Goal: Transaction & Acquisition: Purchase product/service

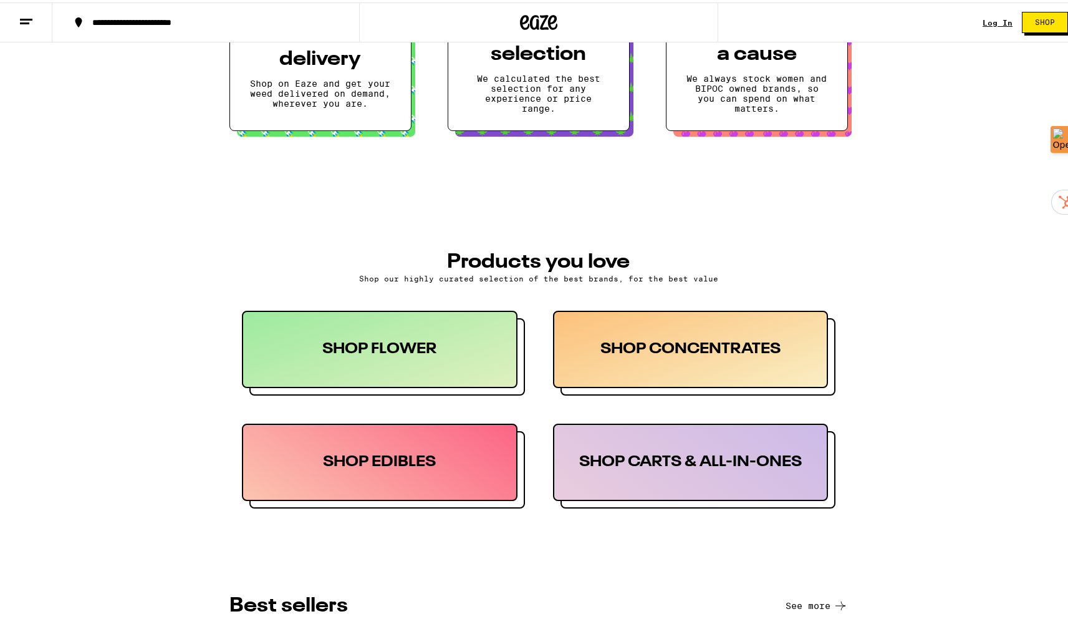
scroll to position [409, 0]
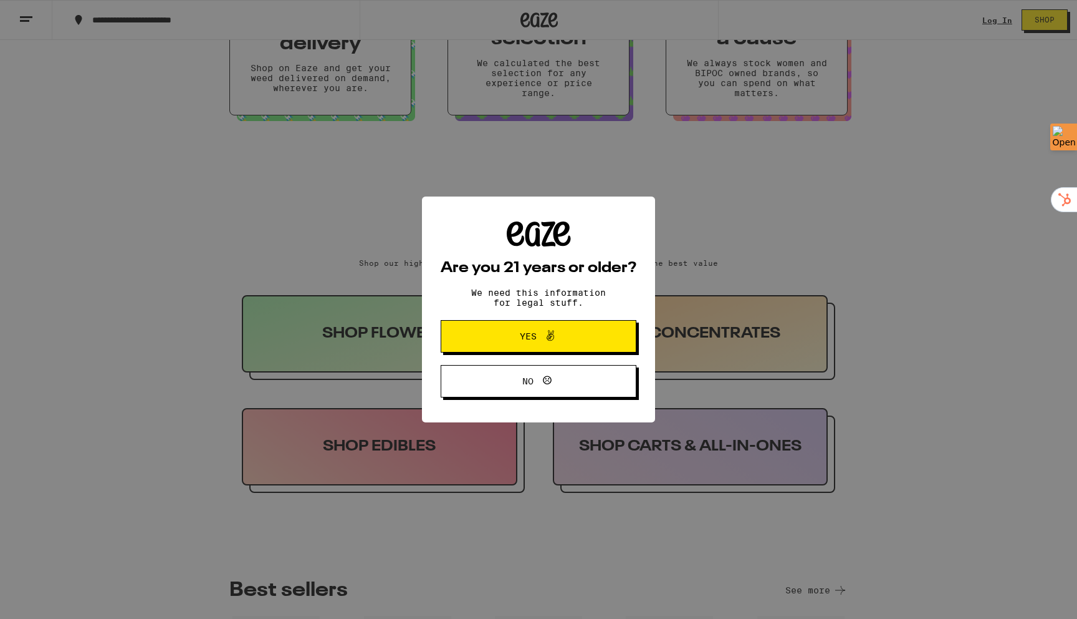
click at [562, 329] on button "Yes" at bounding box center [539, 336] width 196 height 32
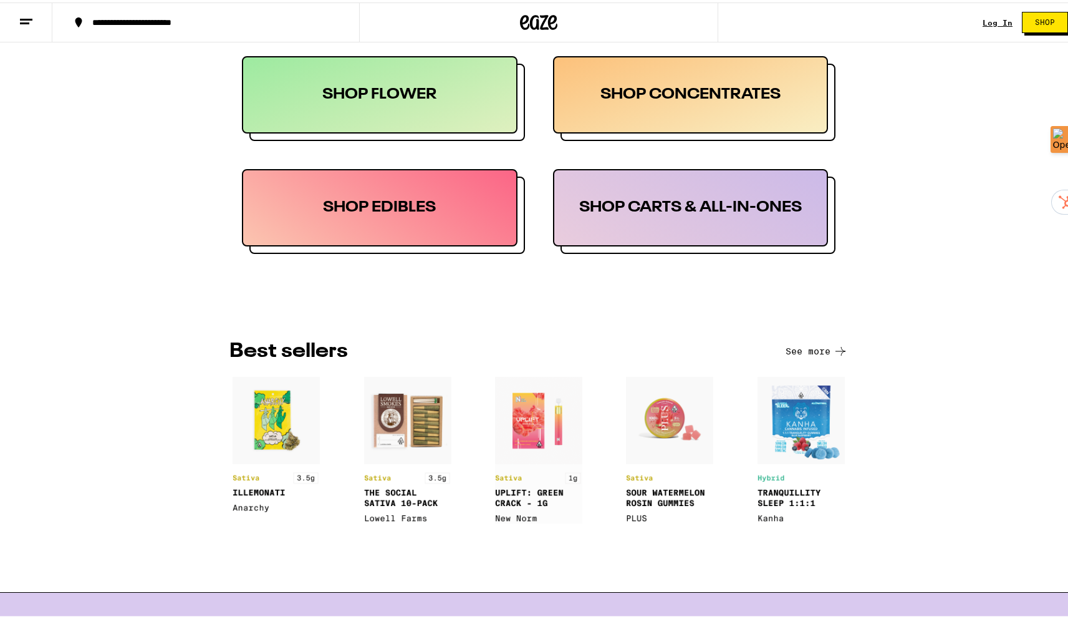
scroll to position [0, 0]
click at [425, 127] on div "SHOP FLOWER" at bounding box center [380, 92] width 276 height 77
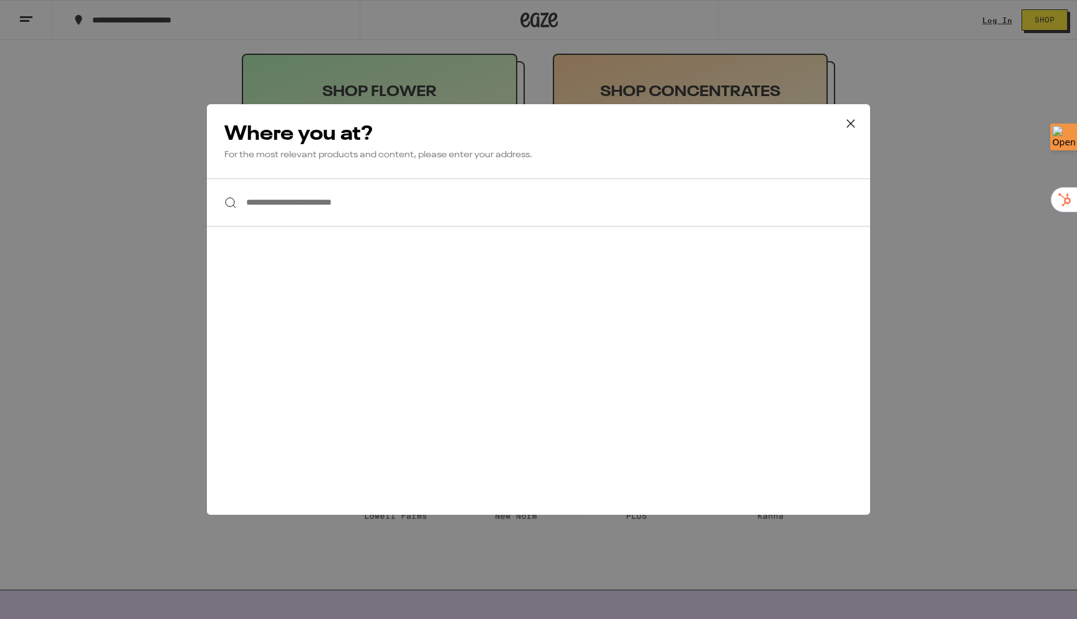
click at [851, 116] on icon at bounding box center [851, 123] width 19 height 19
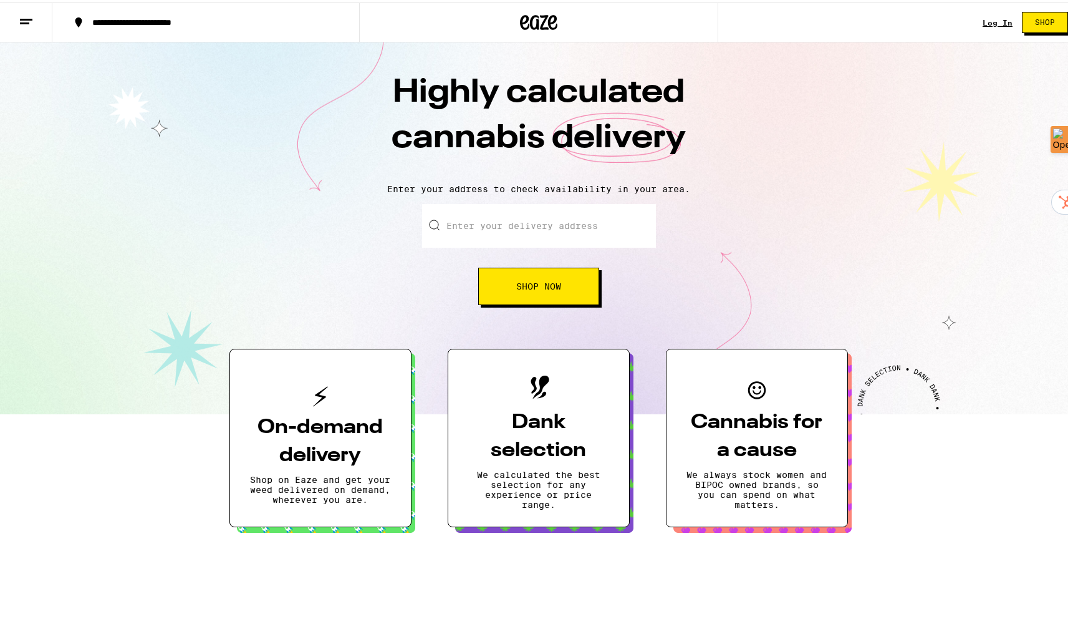
click at [22, 26] on button at bounding box center [26, 20] width 52 height 39
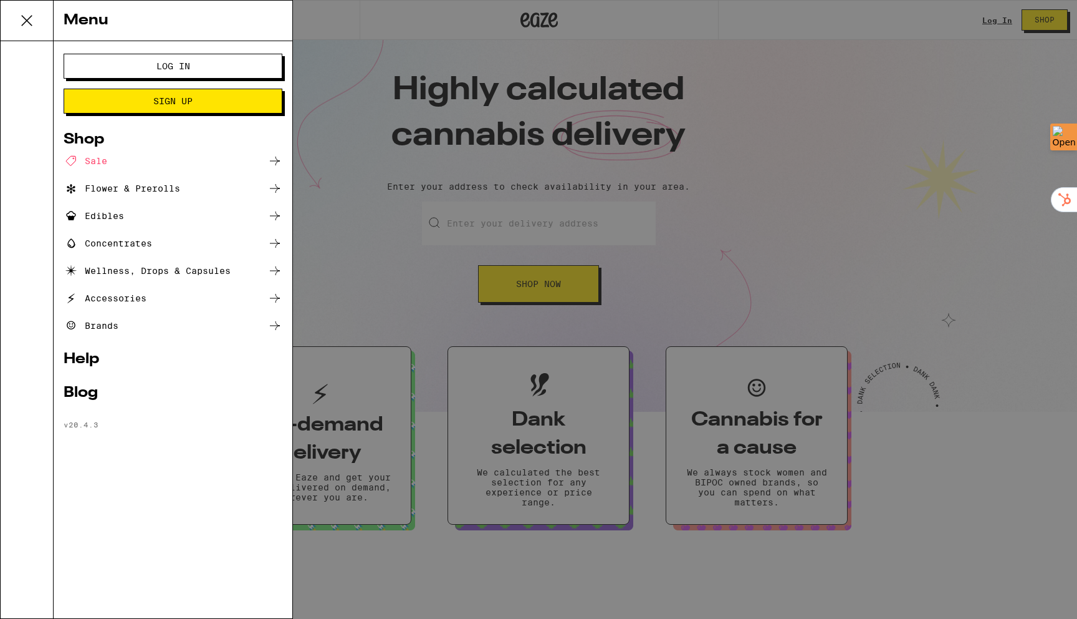
click at [716, 195] on div "Menu Log In Sign Up Shop Sale Flower & Prerolls Edibles Concentrates Wellness, …" at bounding box center [538, 309] width 1077 height 619
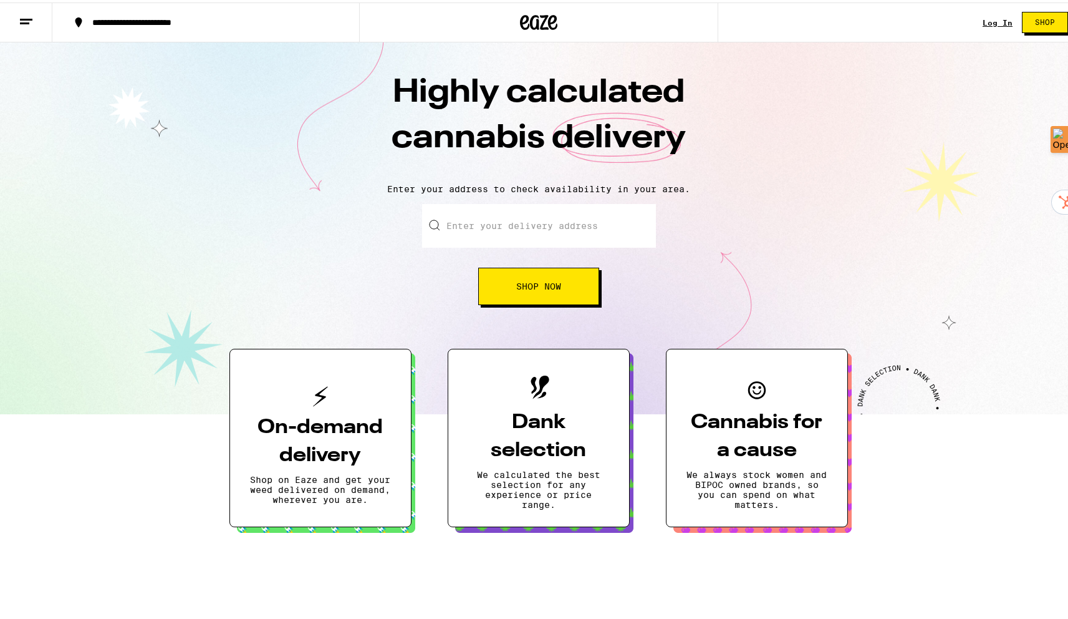
click at [804, 228] on div "Enter your delivery address Shop Now" at bounding box center [538, 251] width 1053 height 101
